Goal: Information Seeking & Learning: Check status

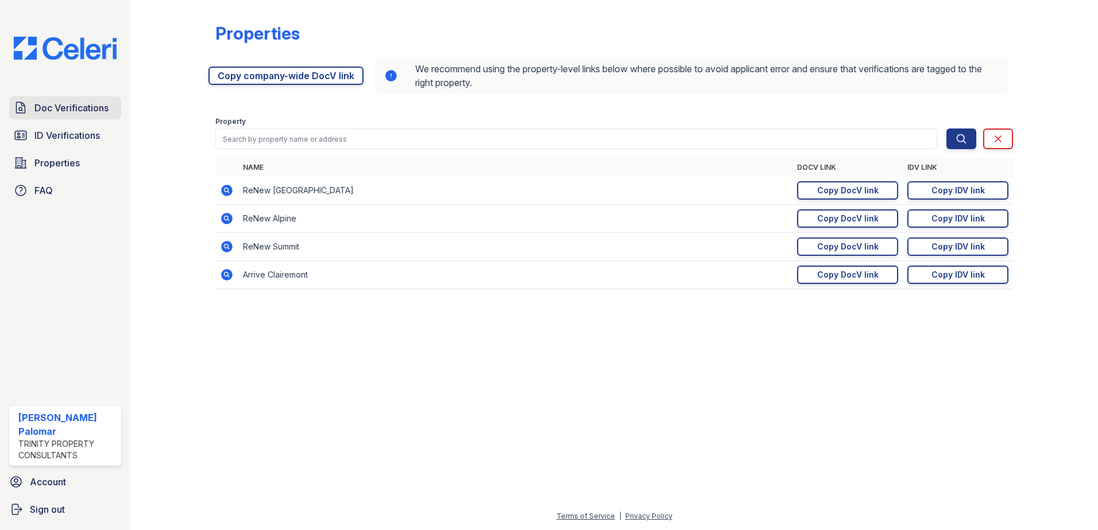
click at [80, 109] on span "Doc Verifications" at bounding box center [71, 108] width 74 height 14
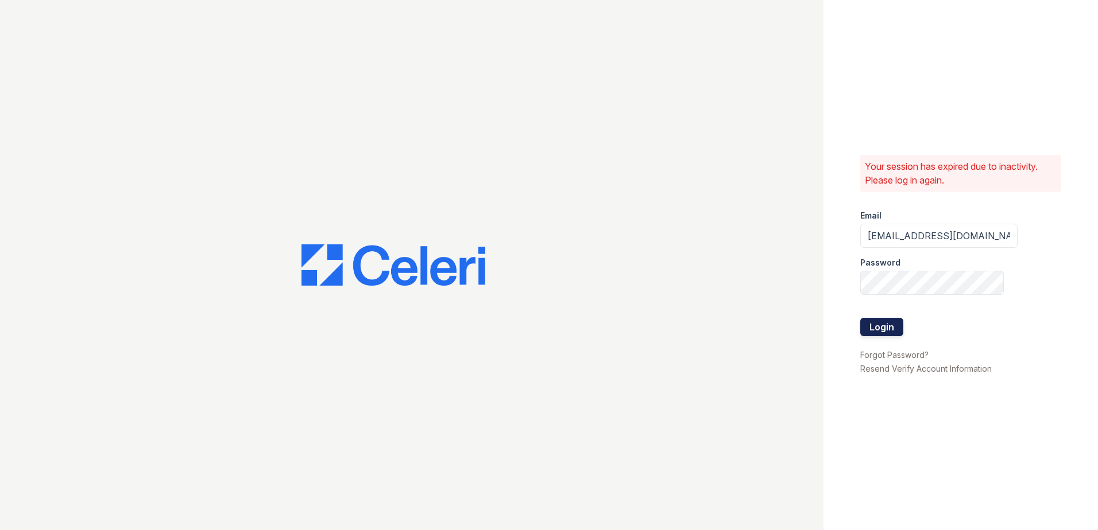
click at [863, 327] on button "Login" at bounding box center [881, 327] width 43 height 18
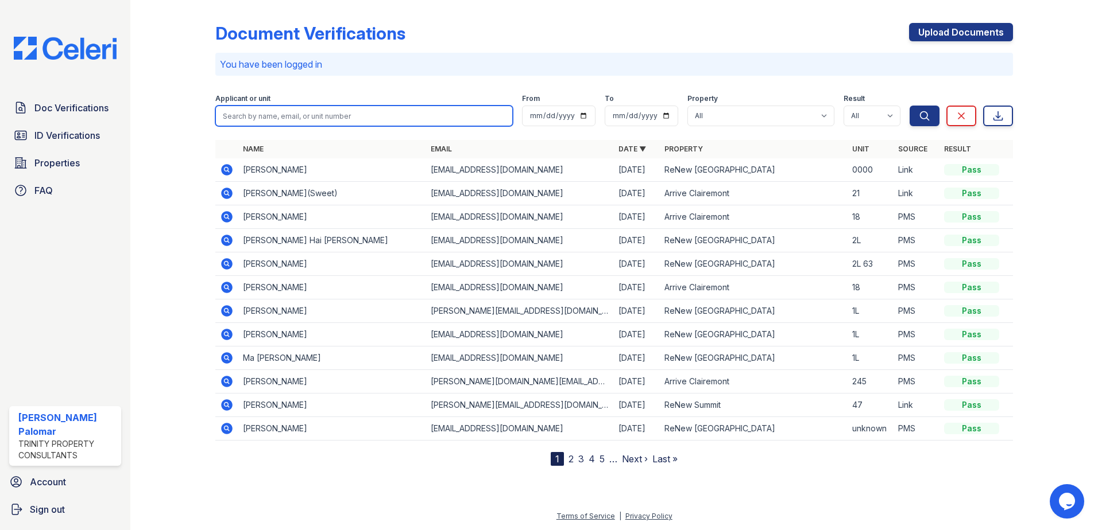
click at [309, 114] on input "search" at bounding box center [363, 116] width 297 height 21
type input "eluzabeth"
click at [909, 106] on button "Search" at bounding box center [924, 116] width 30 height 21
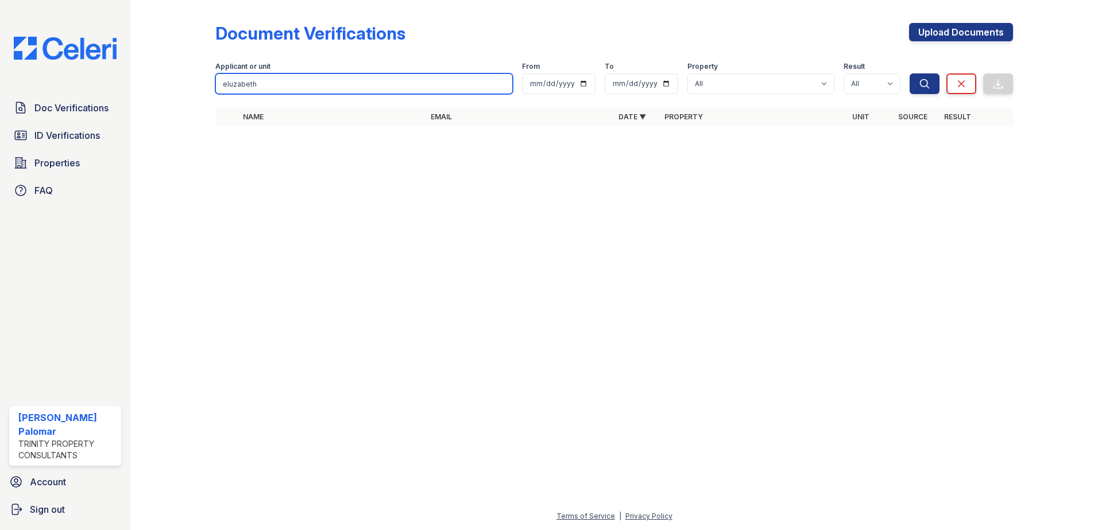
drag, startPoint x: 274, startPoint y: 84, endPoint x: -2, endPoint y: -22, distance: 296.6
click at [0, 0] on html "Doc Verifications ID Verifications Properties FAQ Gustavo Sencion Palomar Trini…" at bounding box center [549, 265] width 1098 height 530
type input "elizabeth"
click at [909, 73] on button "Search" at bounding box center [924, 83] width 30 height 21
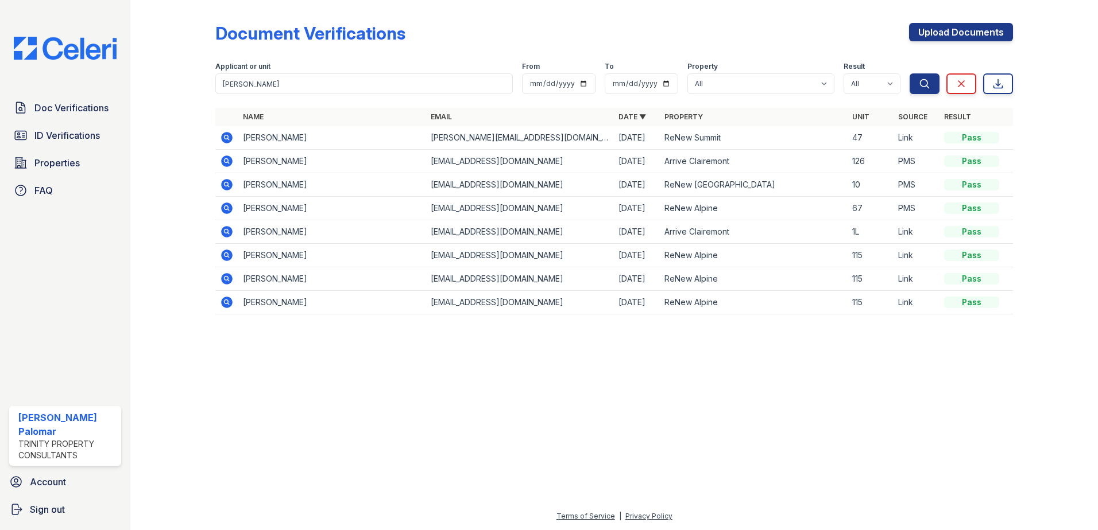
click at [226, 138] on icon at bounding box center [225, 136] width 3 height 3
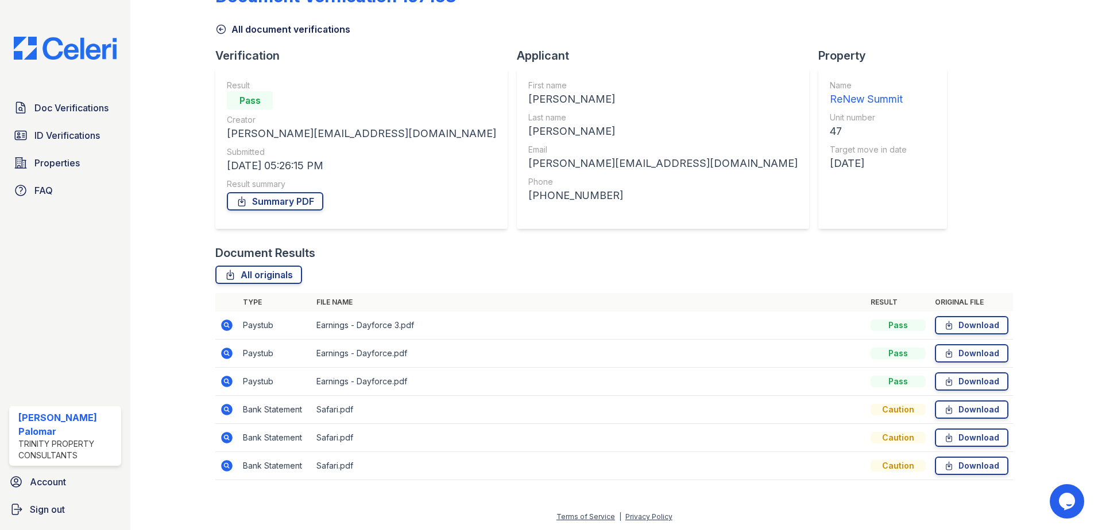
scroll to position [38, 0]
click at [225, 412] on icon at bounding box center [226, 409] width 11 height 11
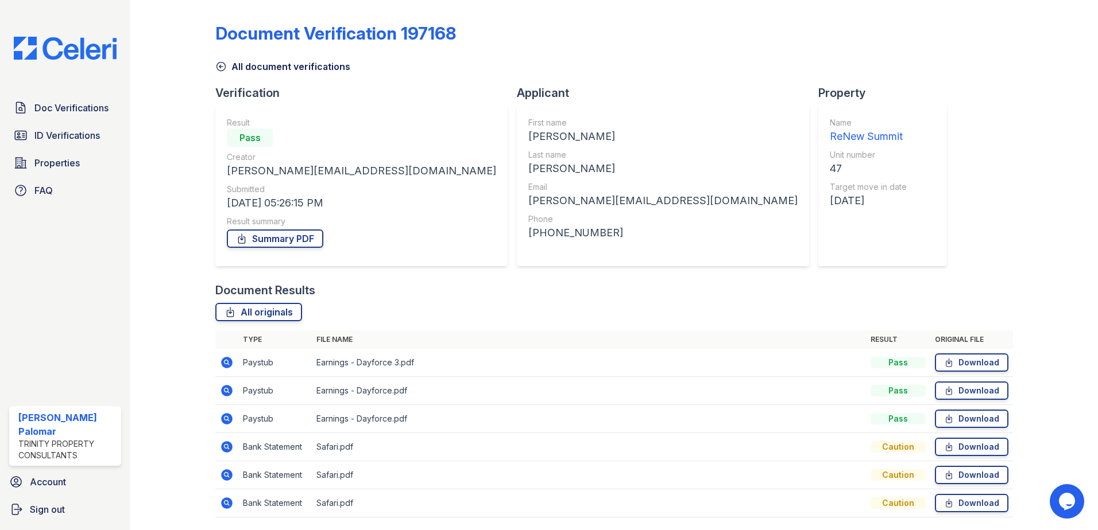
scroll to position [38, 0]
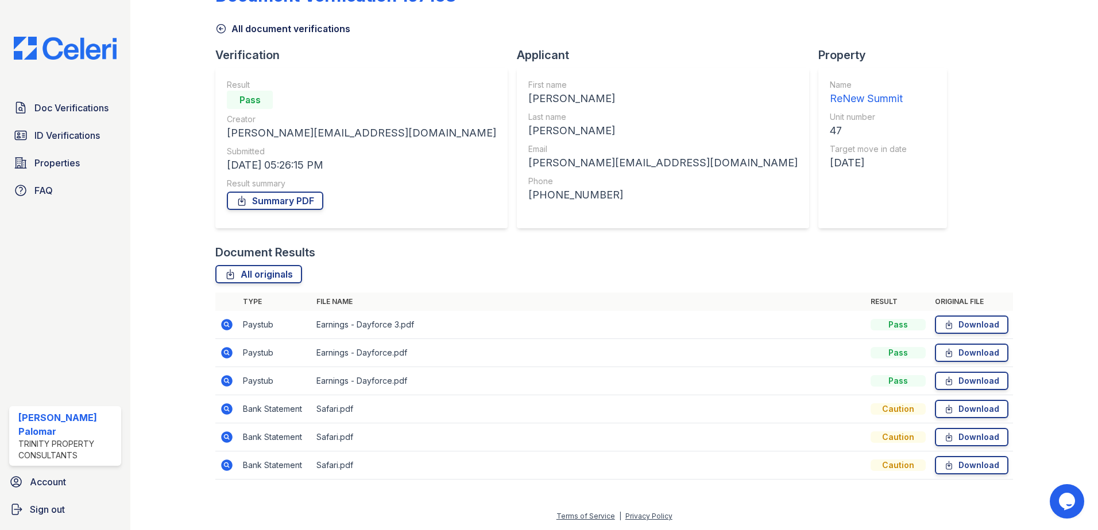
click at [234, 406] on td at bounding box center [226, 410] width 23 height 28
click at [226, 406] on icon at bounding box center [227, 409] width 14 height 14
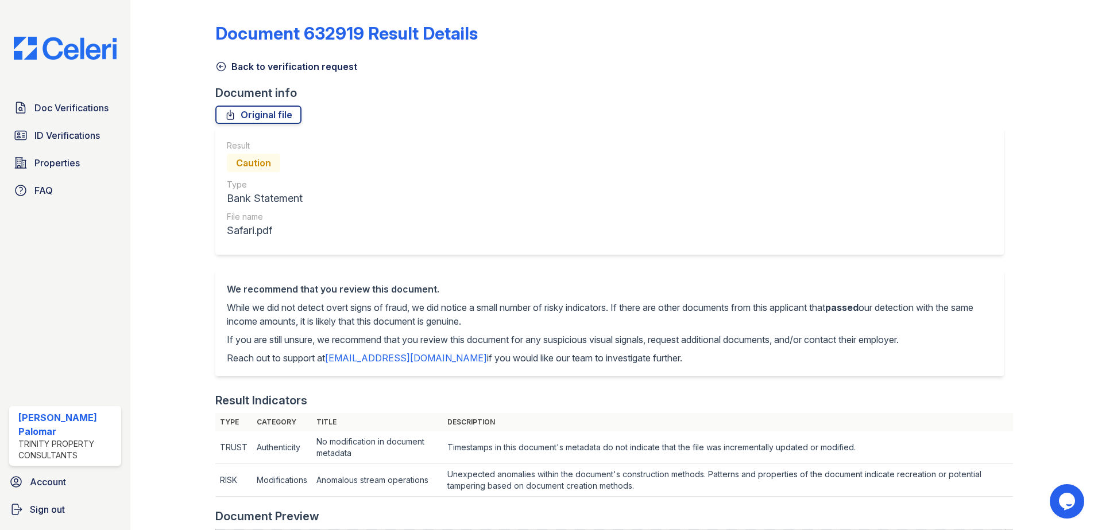
click at [226, 64] on icon at bounding box center [220, 66] width 11 height 11
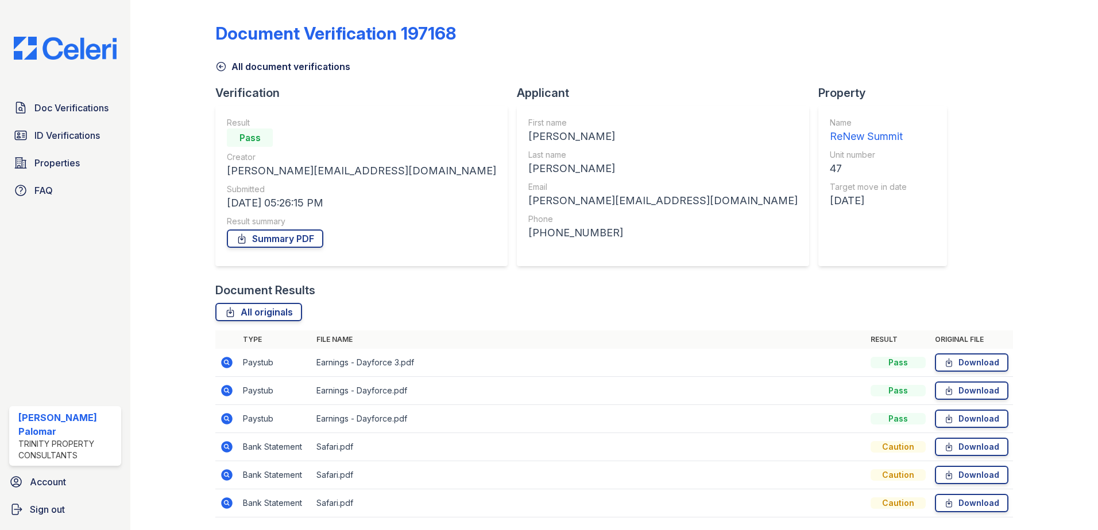
scroll to position [38, 0]
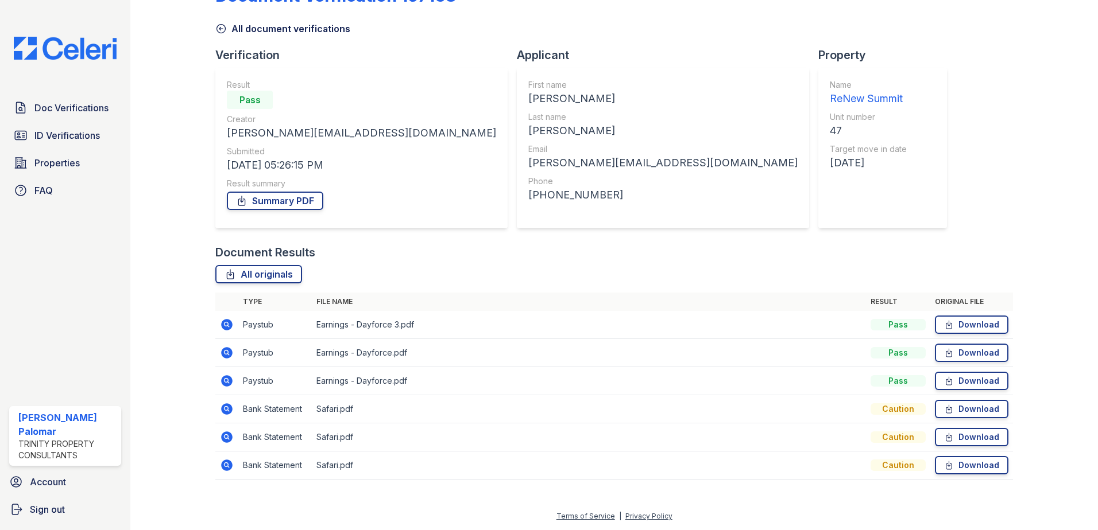
click at [226, 410] on icon at bounding box center [225, 408] width 3 height 3
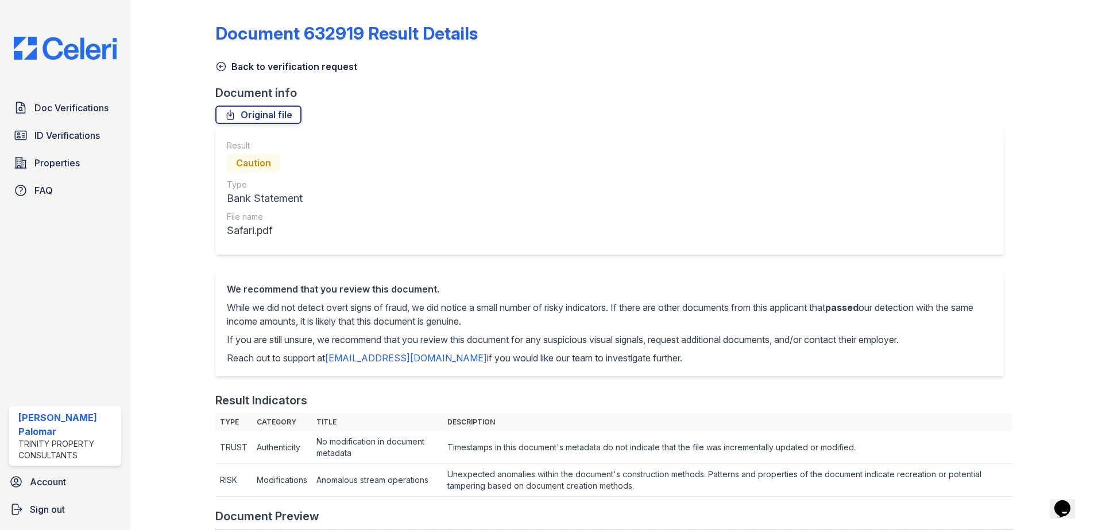
click at [256, 60] on link "Back to verification request" at bounding box center [286, 67] width 142 height 14
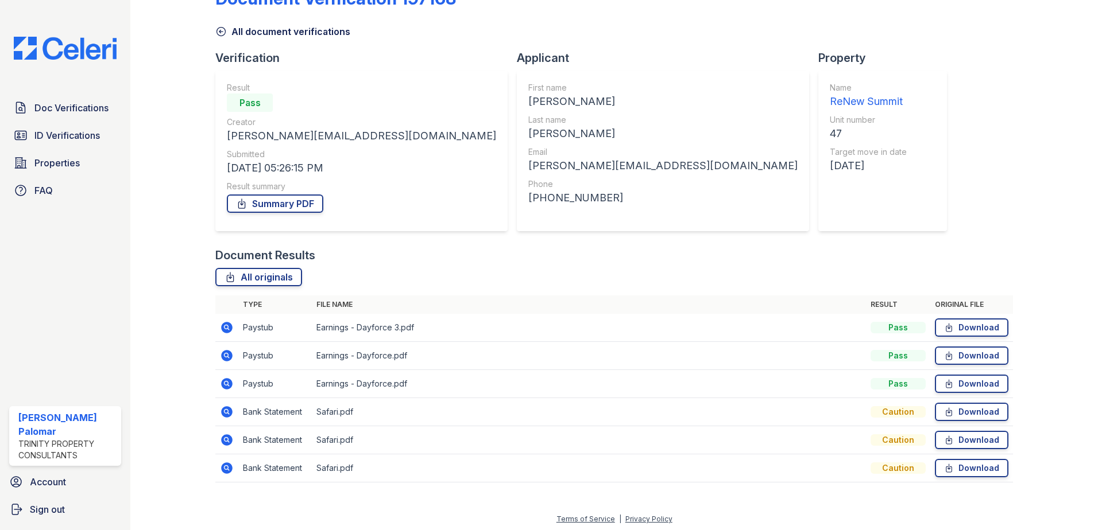
scroll to position [38, 0]
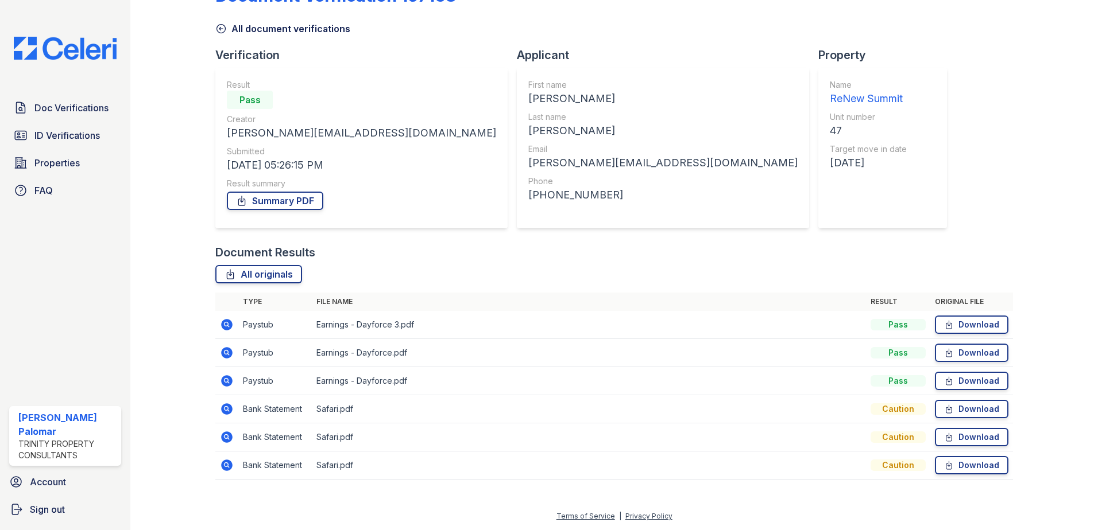
click at [228, 435] on icon at bounding box center [226, 437] width 11 height 11
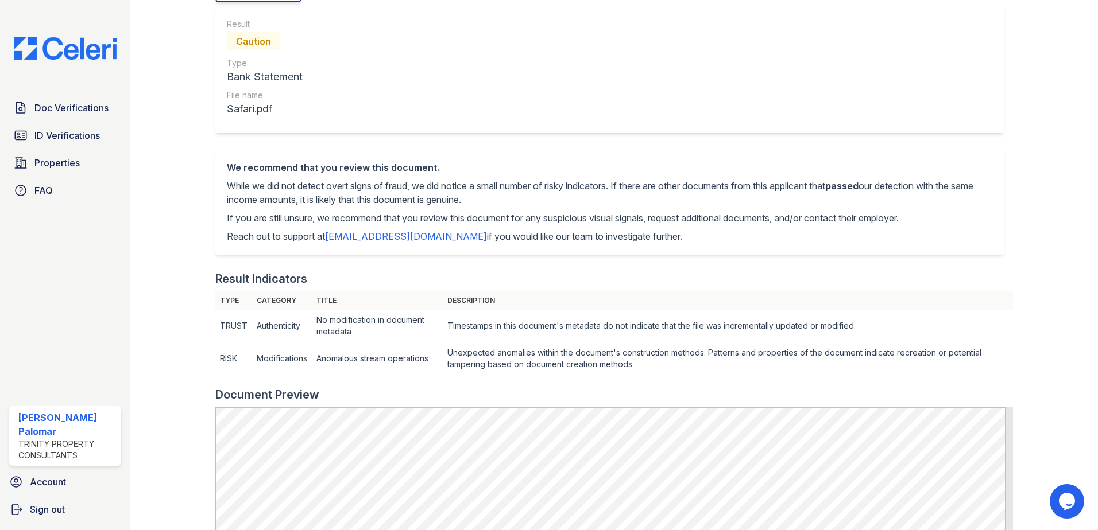
scroll to position [80, 0]
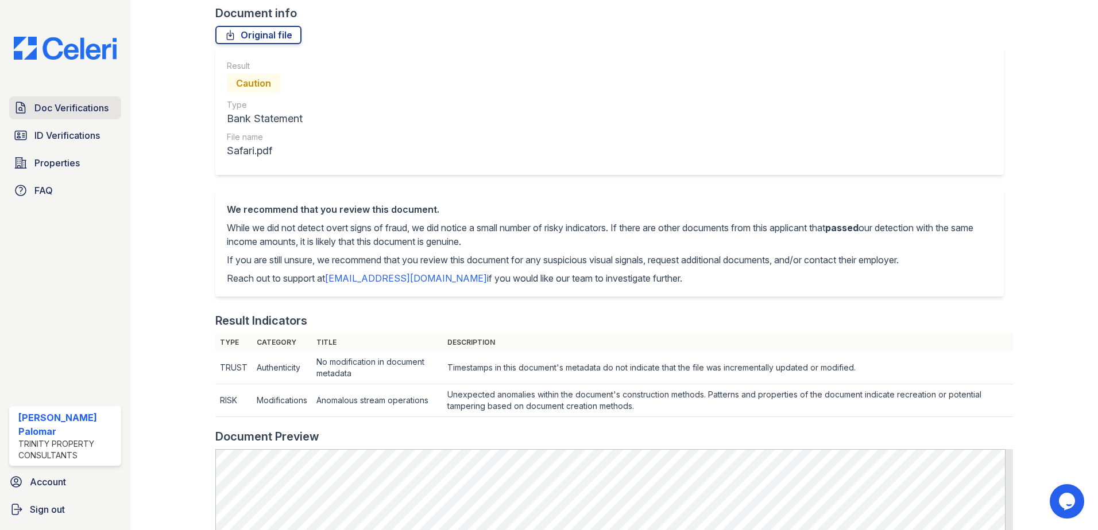
click at [75, 100] on link "Doc Verifications" at bounding box center [65, 107] width 112 height 23
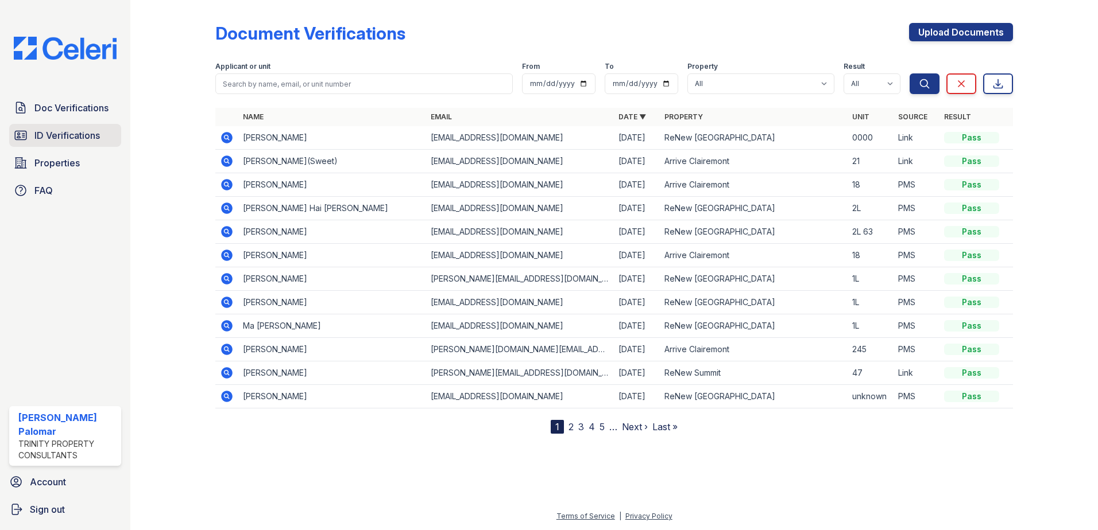
click at [55, 137] on span "ID Verifications" at bounding box center [66, 136] width 65 height 14
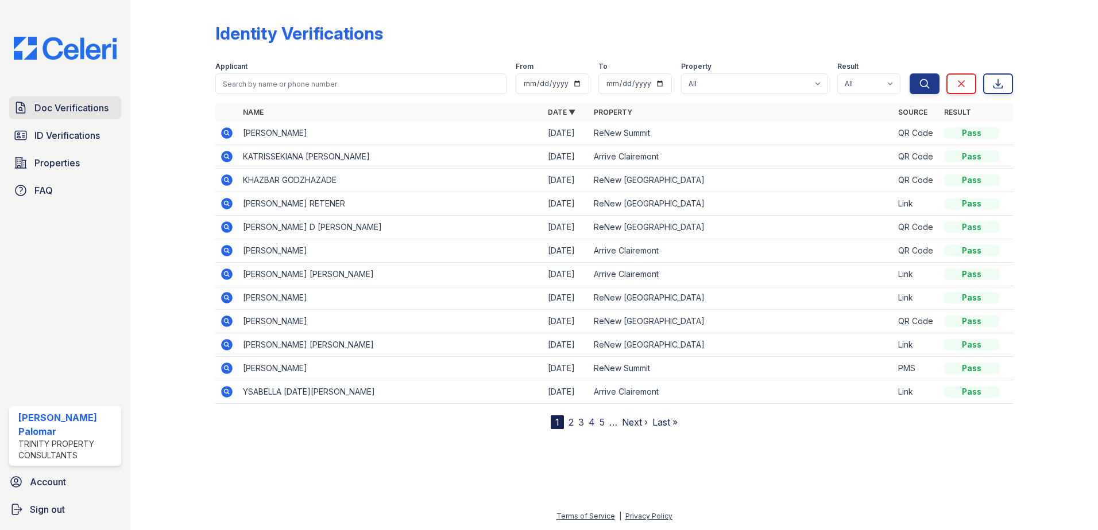
click at [61, 104] on span "Doc Verifications" at bounding box center [71, 108] width 74 height 14
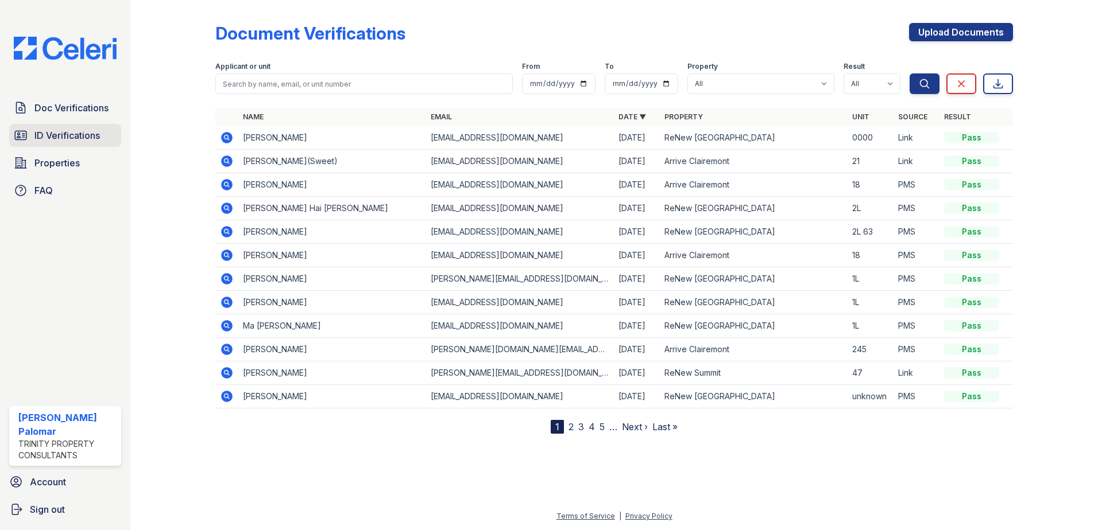
click at [64, 134] on span "ID Verifications" at bounding box center [66, 136] width 65 height 14
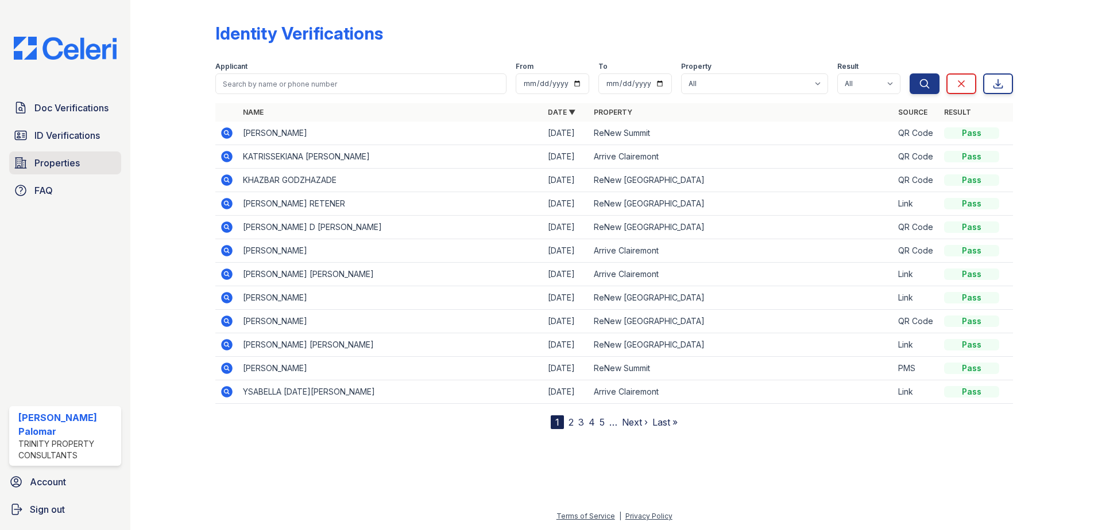
click at [57, 169] on span "Properties" at bounding box center [56, 163] width 45 height 14
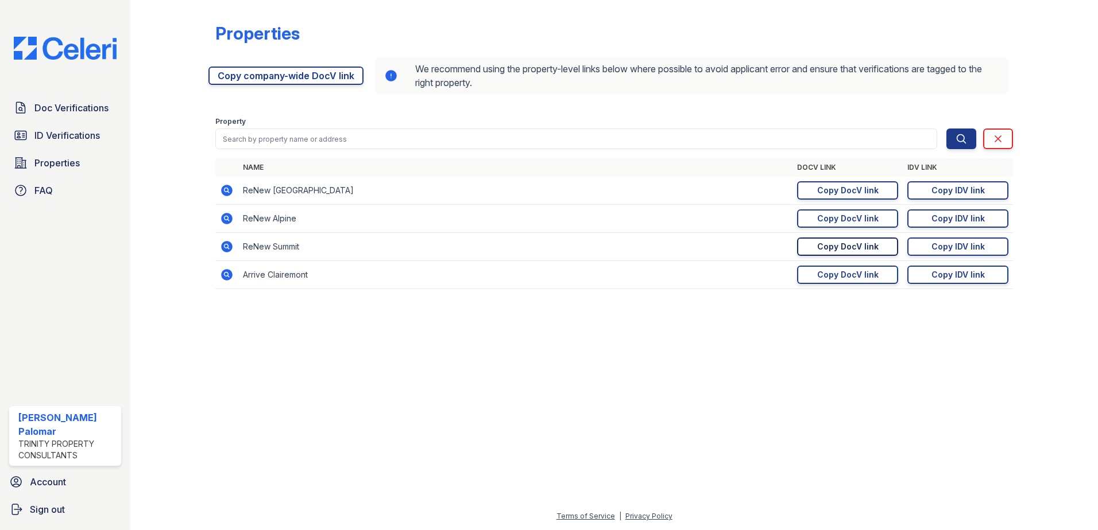
click at [827, 247] on div "Copy DocV link" at bounding box center [847, 246] width 61 height 11
click at [226, 249] on icon at bounding box center [226, 246] width 11 height 11
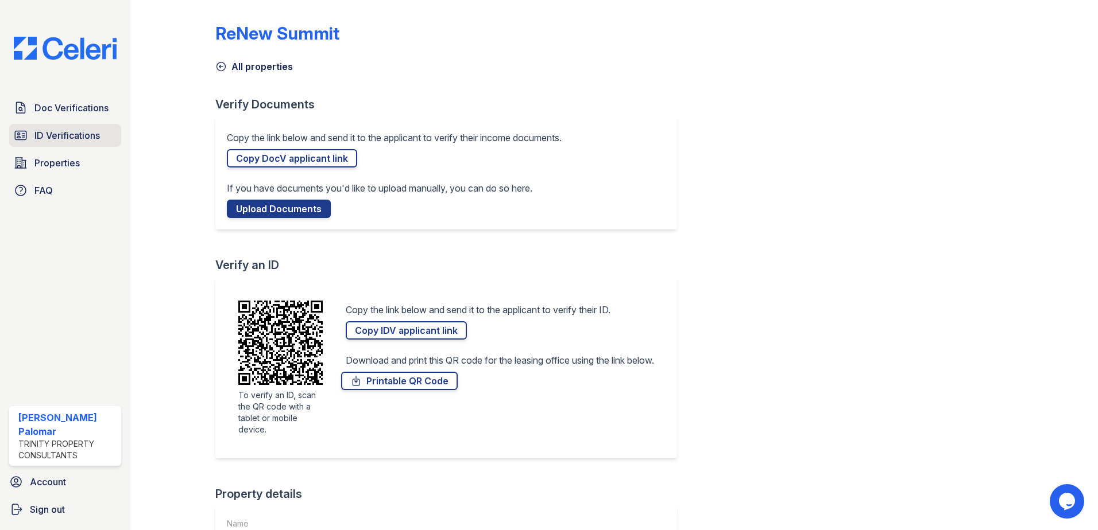
click at [71, 138] on span "ID Verifications" at bounding box center [66, 136] width 65 height 14
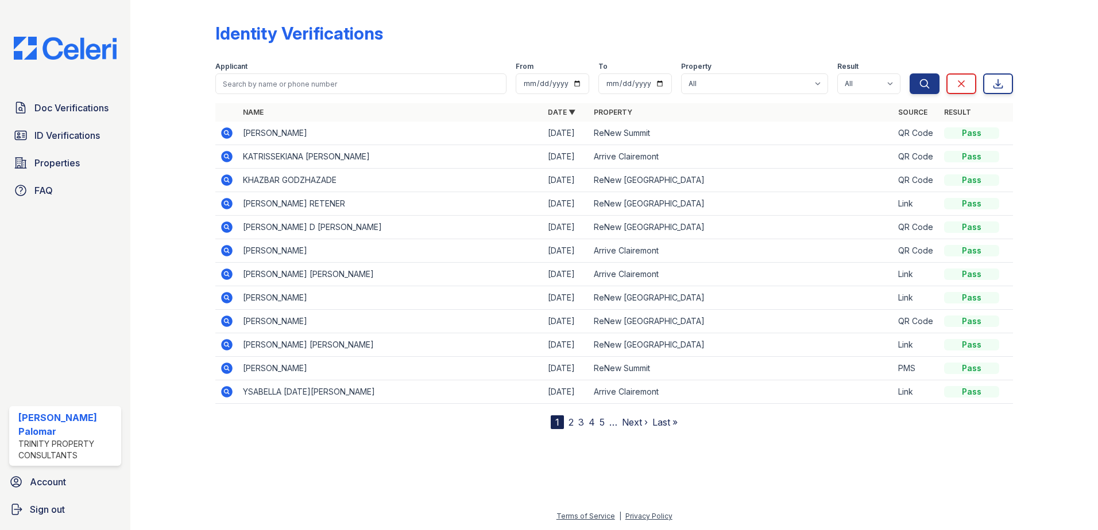
click at [69, 98] on link "Doc Verifications" at bounding box center [65, 107] width 112 height 23
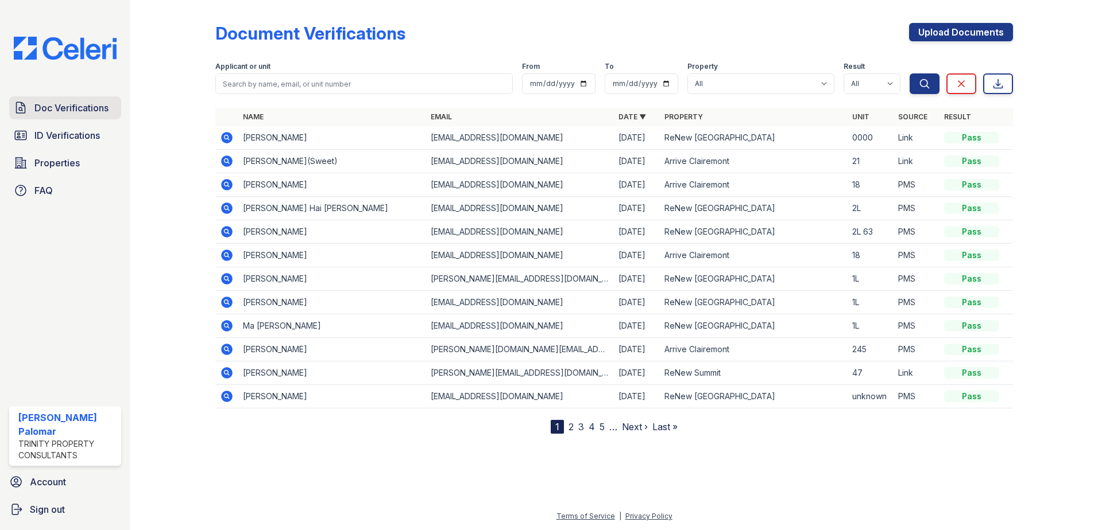
click at [77, 110] on span "Doc Verifications" at bounding box center [71, 108] width 74 height 14
